Goal: Task Accomplishment & Management: Manage account settings

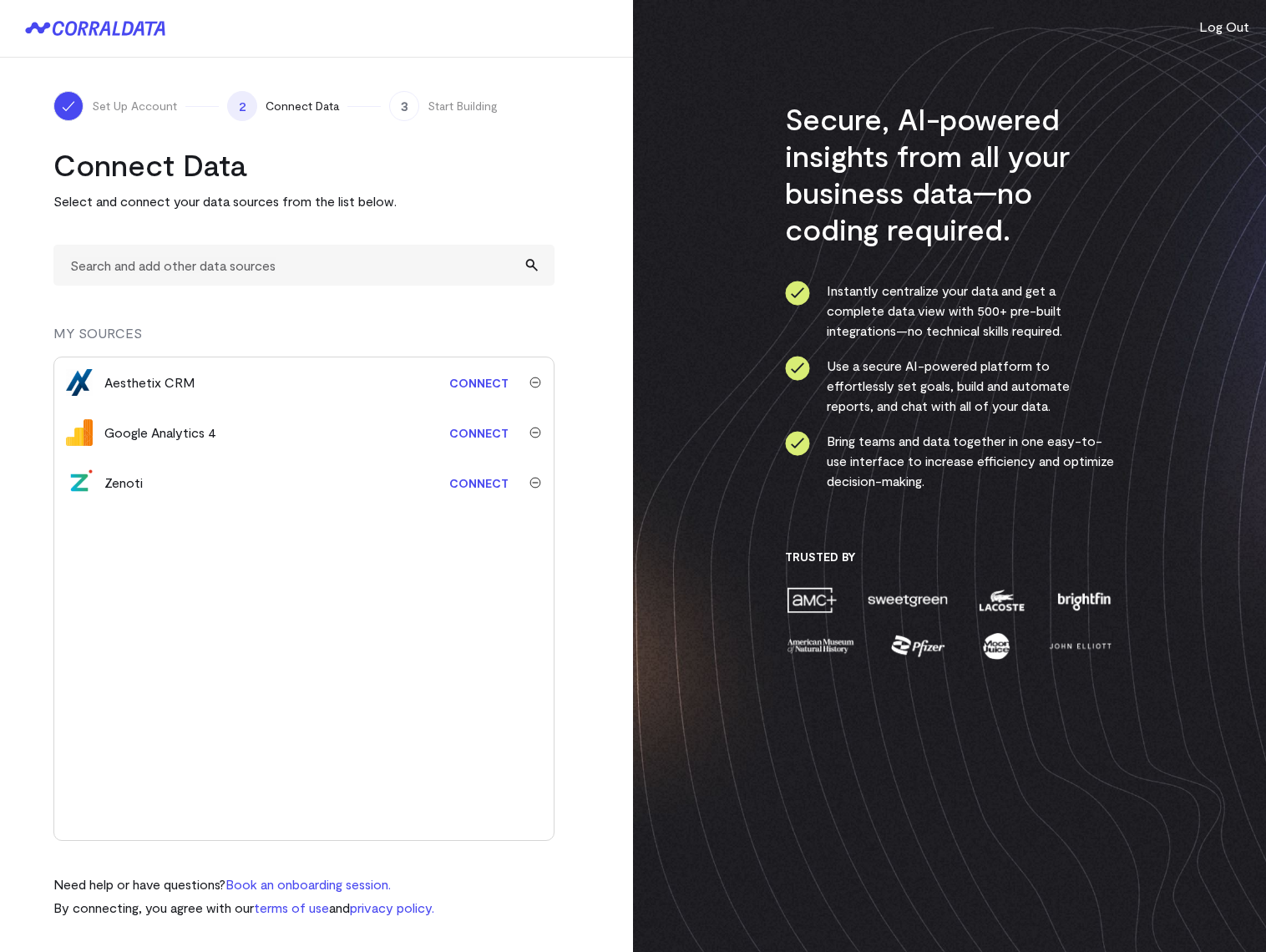
click at [539, 383] on img "submit" at bounding box center [535, 382] width 12 height 12
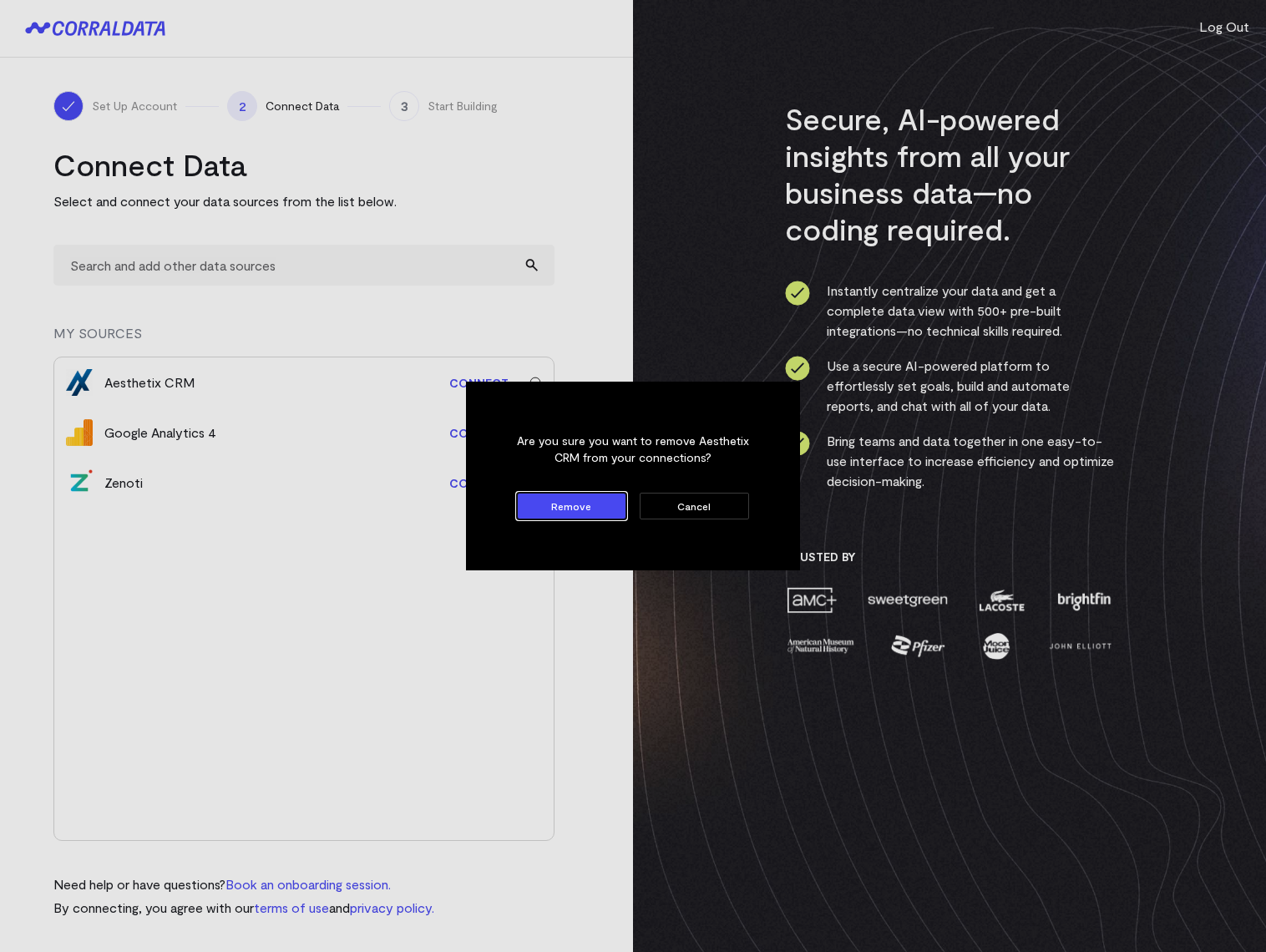
click at [578, 507] on button "Remove" at bounding box center [572, 506] width 110 height 27
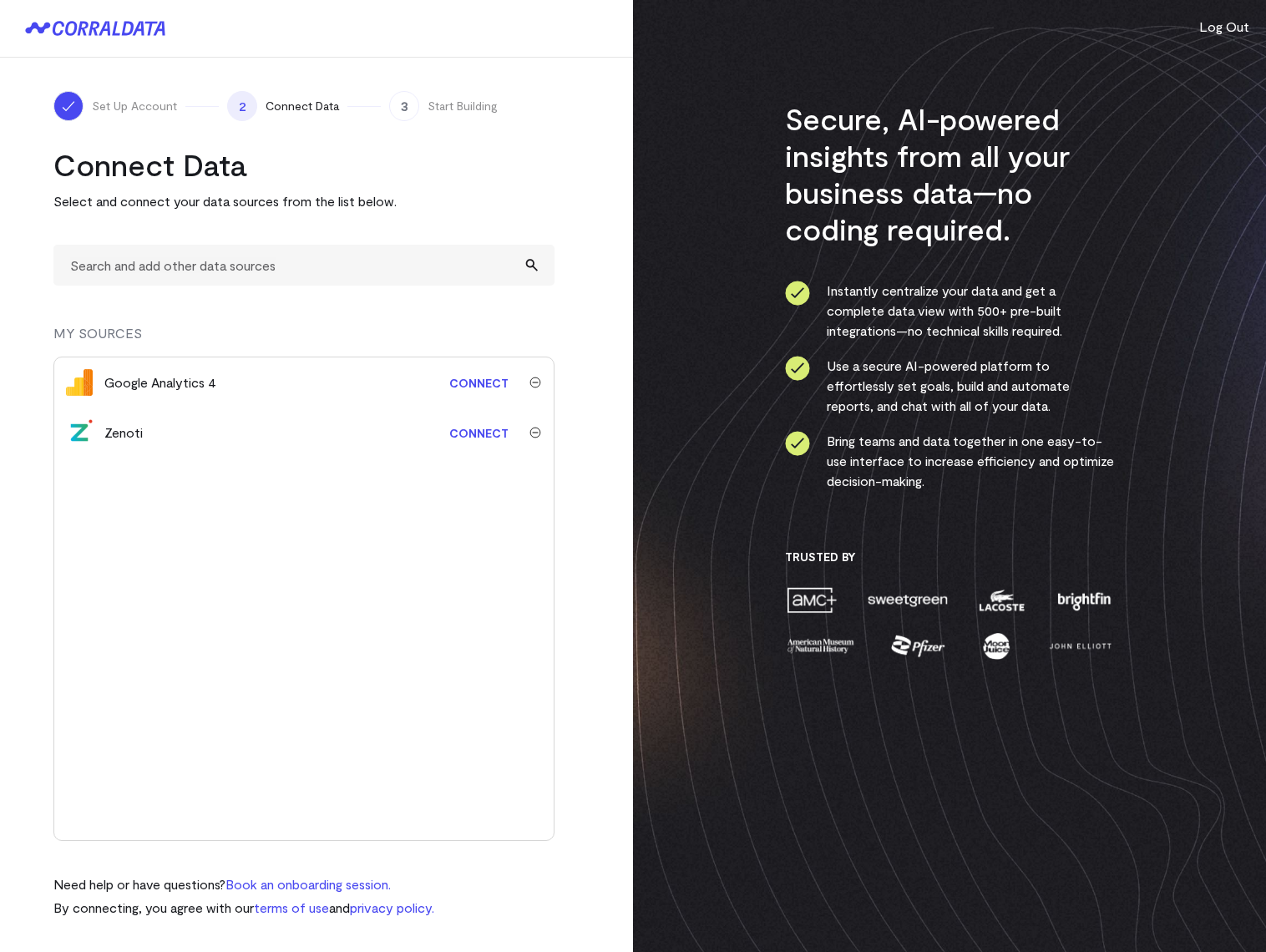
click at [532, 430] on img "submit" at bounding box center [535, 432] width 12 height 12
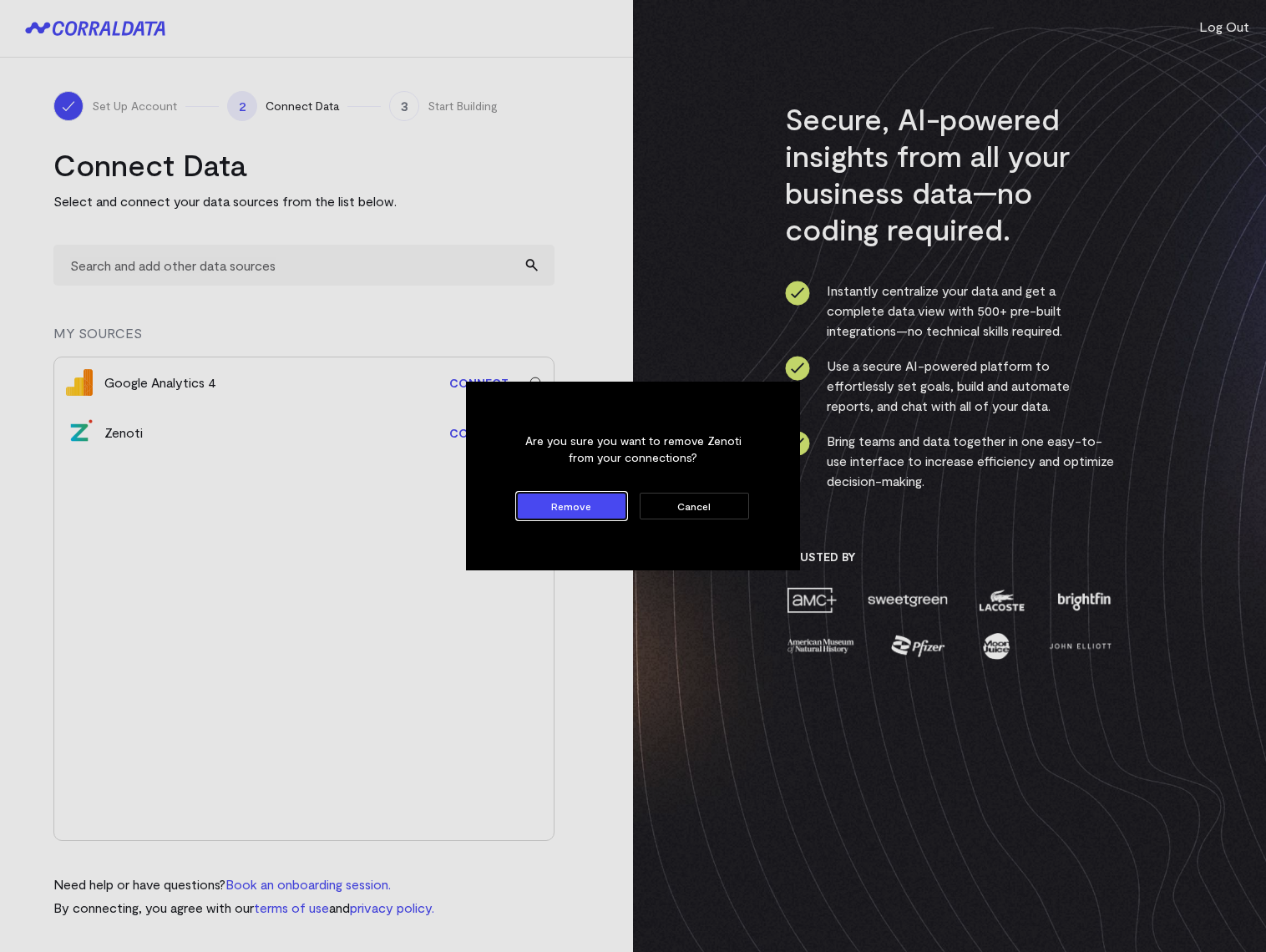
click at [572, 506] on button "Remove" at bounding box center [572, 506] width 110 height 27
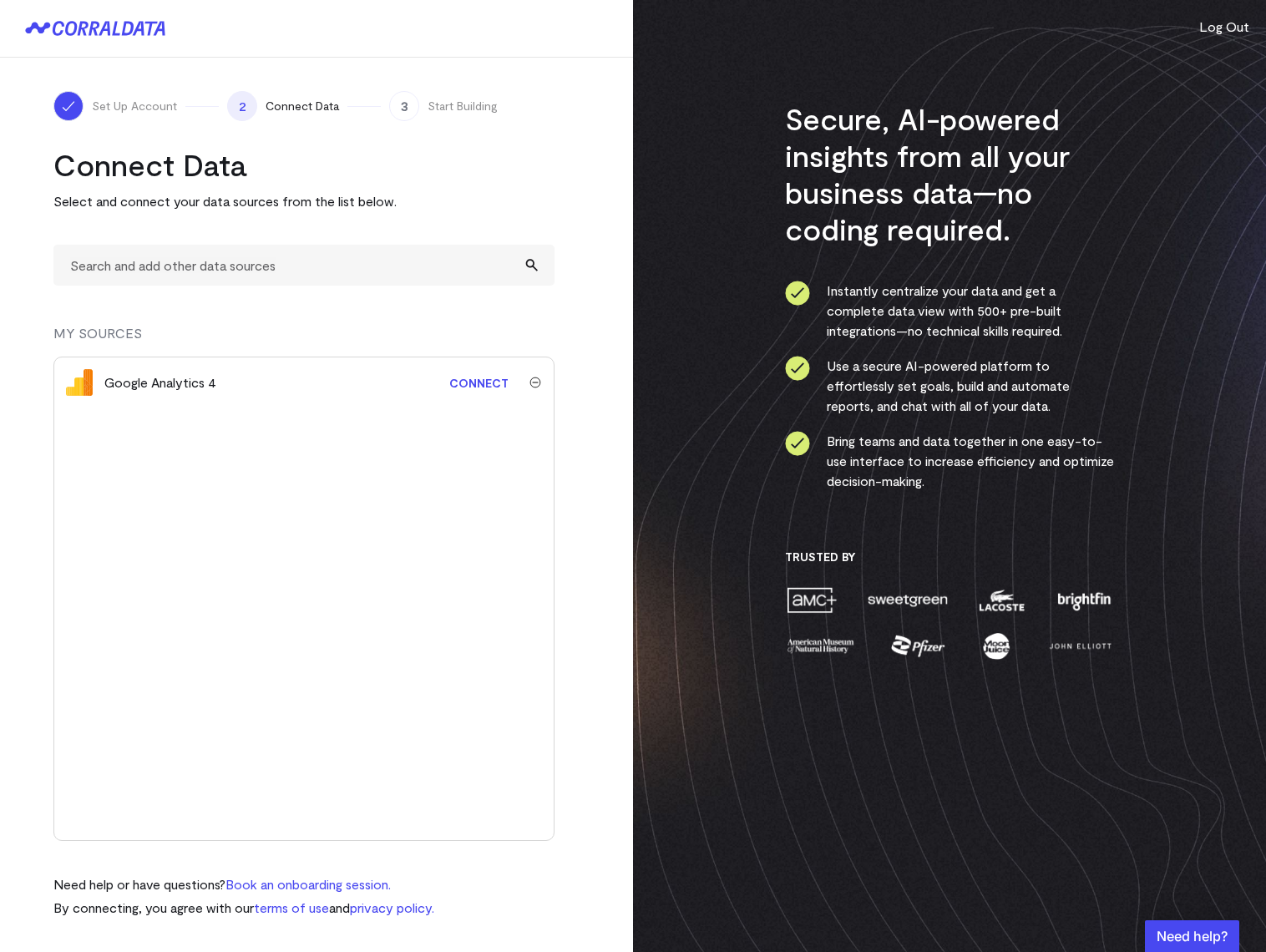
click at [536, 383] on img "submit" at bounding box center [535, 382] width 12 height 12
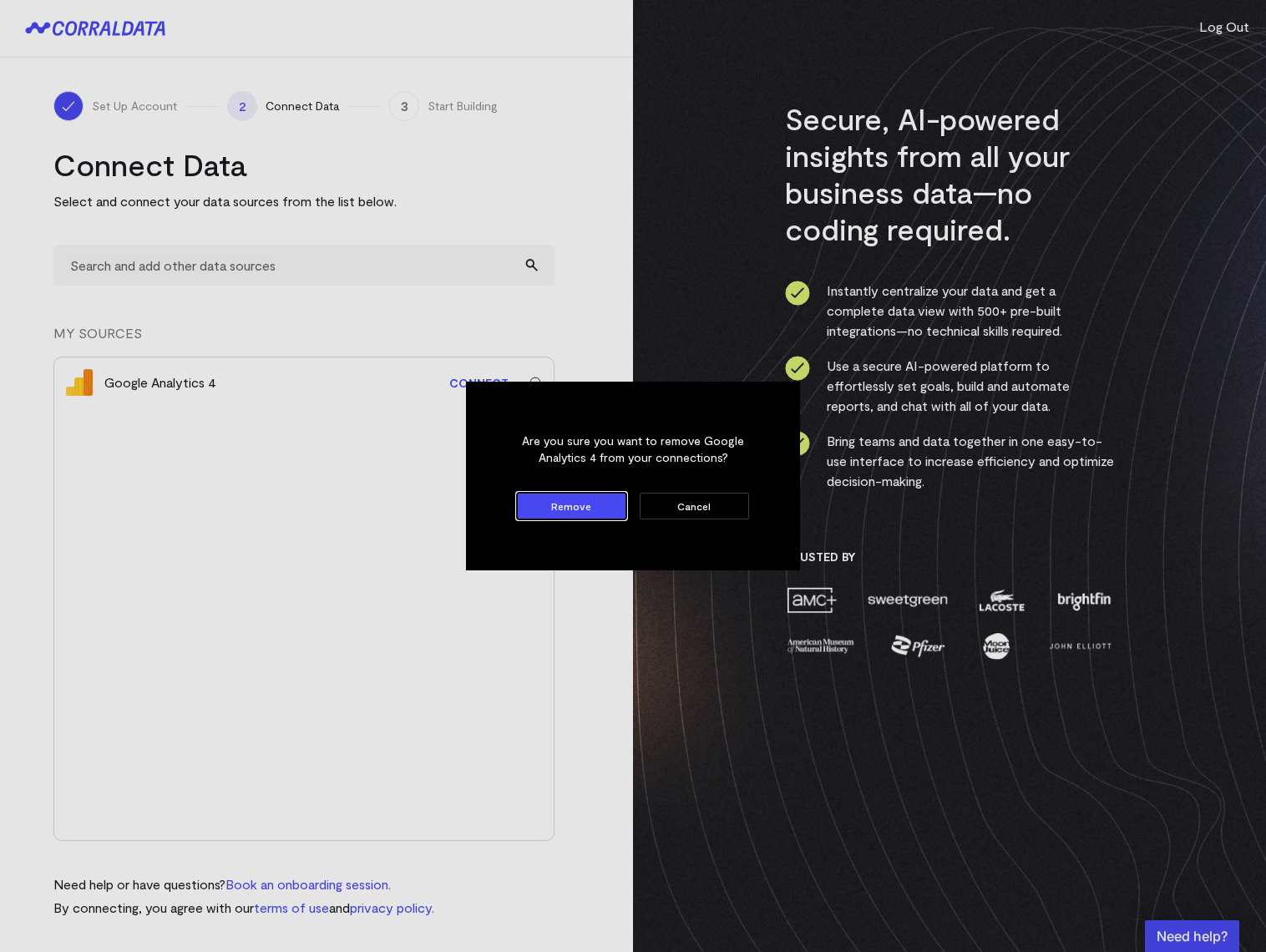
click at [570, 504] on button "Remove" at bounding box center [572, 506] width 110 height 27
